Goal: Task Accomplishment & Management: Use online tool/utility

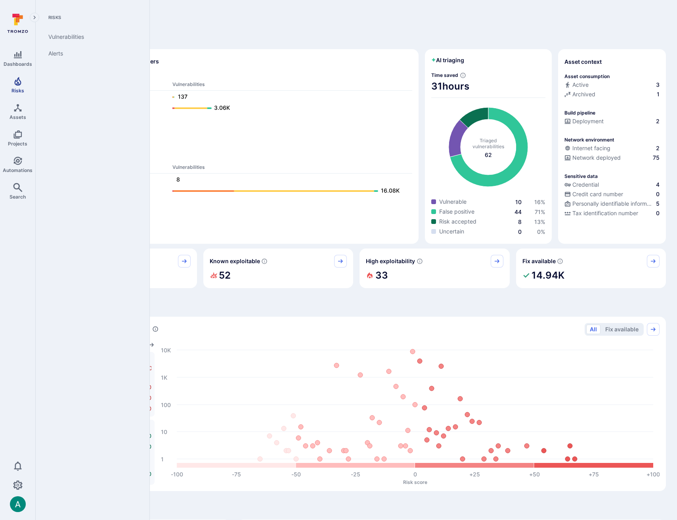
click at [19, 85] on icon "Risks" at bounding box center [17, 81] width 7 height 9
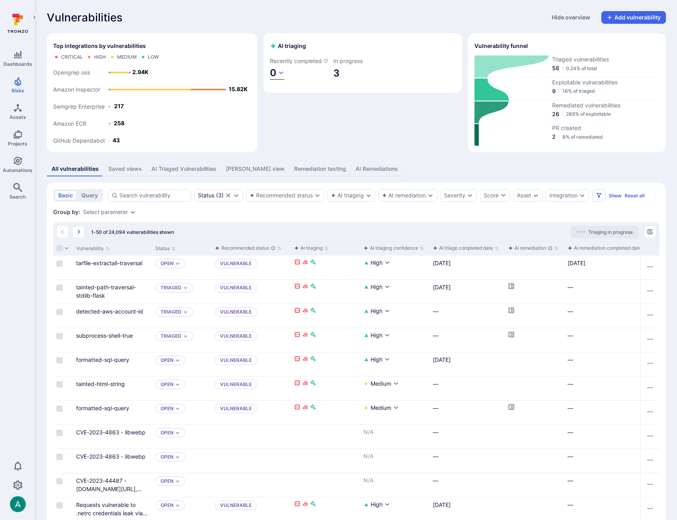
click at [281, 73] on icon "button" at bounding box center [281, 72] width 4 height 3
click at [427, 124] on div at bounding box center [338, 260] width 677 height 520
click at [271, 189] on div "Recommended status" at bounding box center [285, 195] width 78 height 13
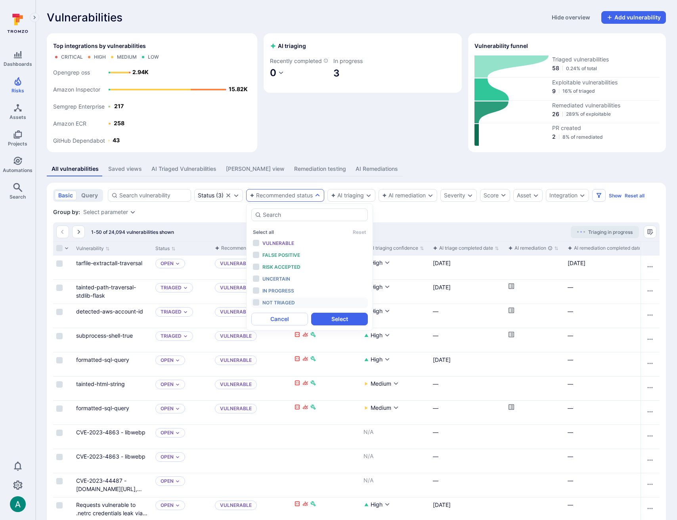
click at [284, 303] on span "Not triaged" at bounding box center [278, 302] width 32 height 6
click at [351, 319] on button "Select" at bounding box center [339, 319] width 57 height 13
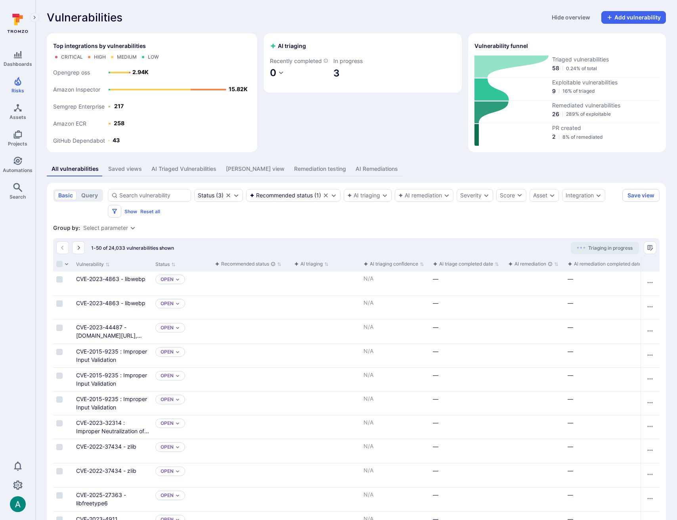
click at [589, 247] on span "Triaging in progress" at bounding box center [610, 248] width 44 height 6
click at [586, 229] on div "Group by: Select parameter" at bounding box center [356, 228] width 606 height 8
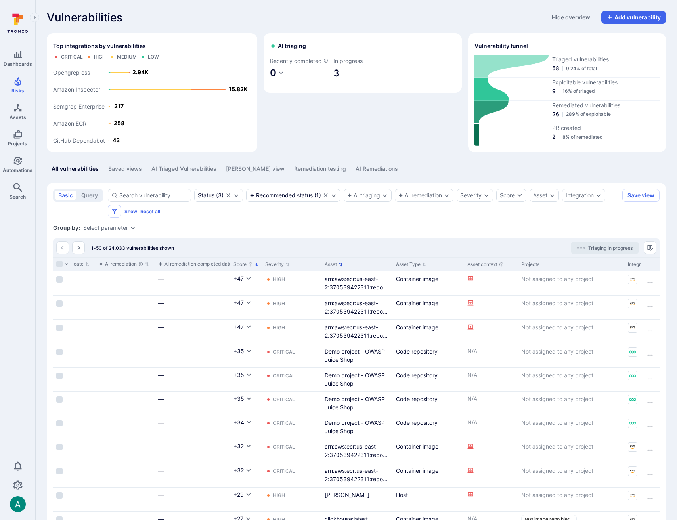
scroll to position [0, 411]
click at [597, 196] on icon "Expand dropdown" at bounding box center [598, 195] width 6 height 6
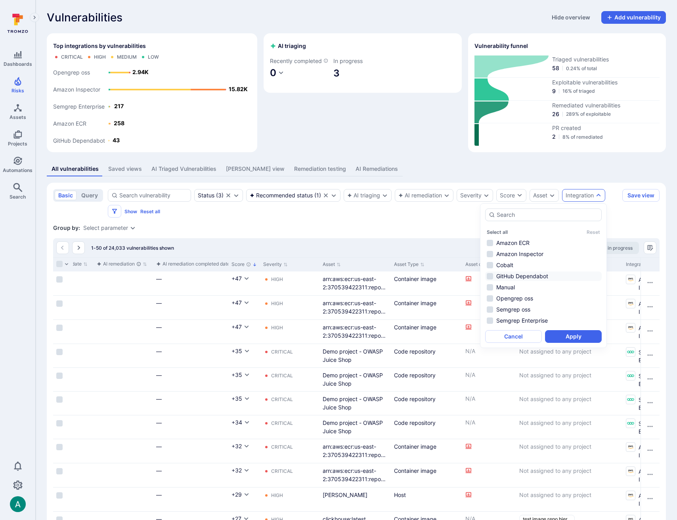
click at [530, 277] on li "GitHub Dependabot" at bounding box center [543, 276] width 116 height 10
click at [572, 337] on button "Apply" at bounding box center [573, 336] width 57 height 13
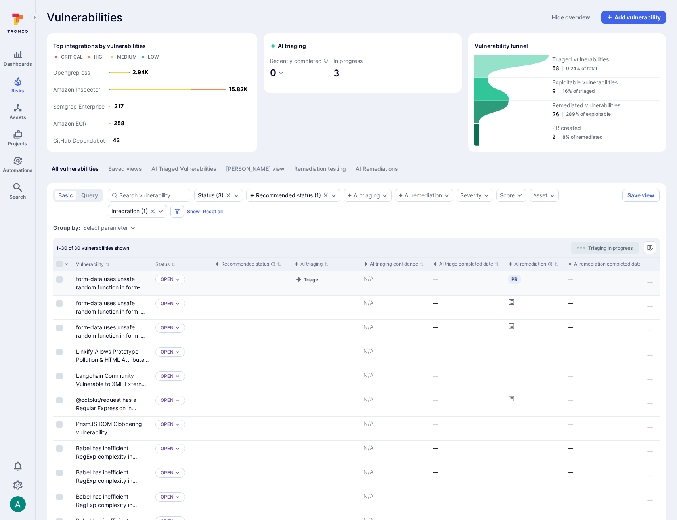
click at [307, 279] on button "Triage" at bounding box center [307, 279] width 26 height 10
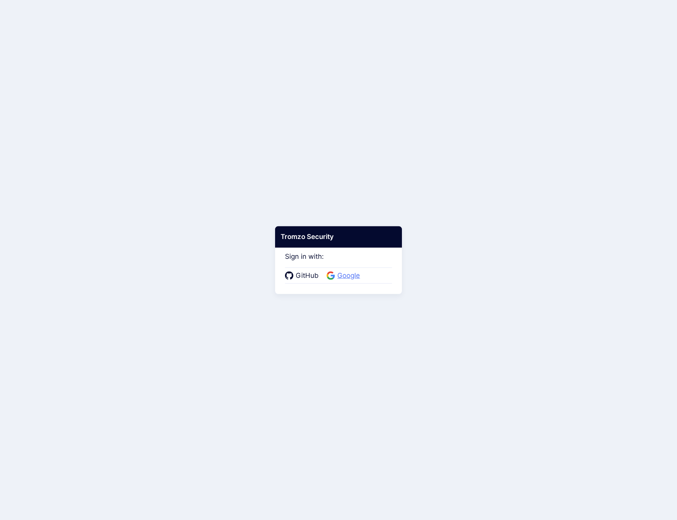
click at [343, 275] on span "Google" at bounding box center [348, 276] width 27 height 10
